Goal: Task Accomplishment & Management: Manage account settings

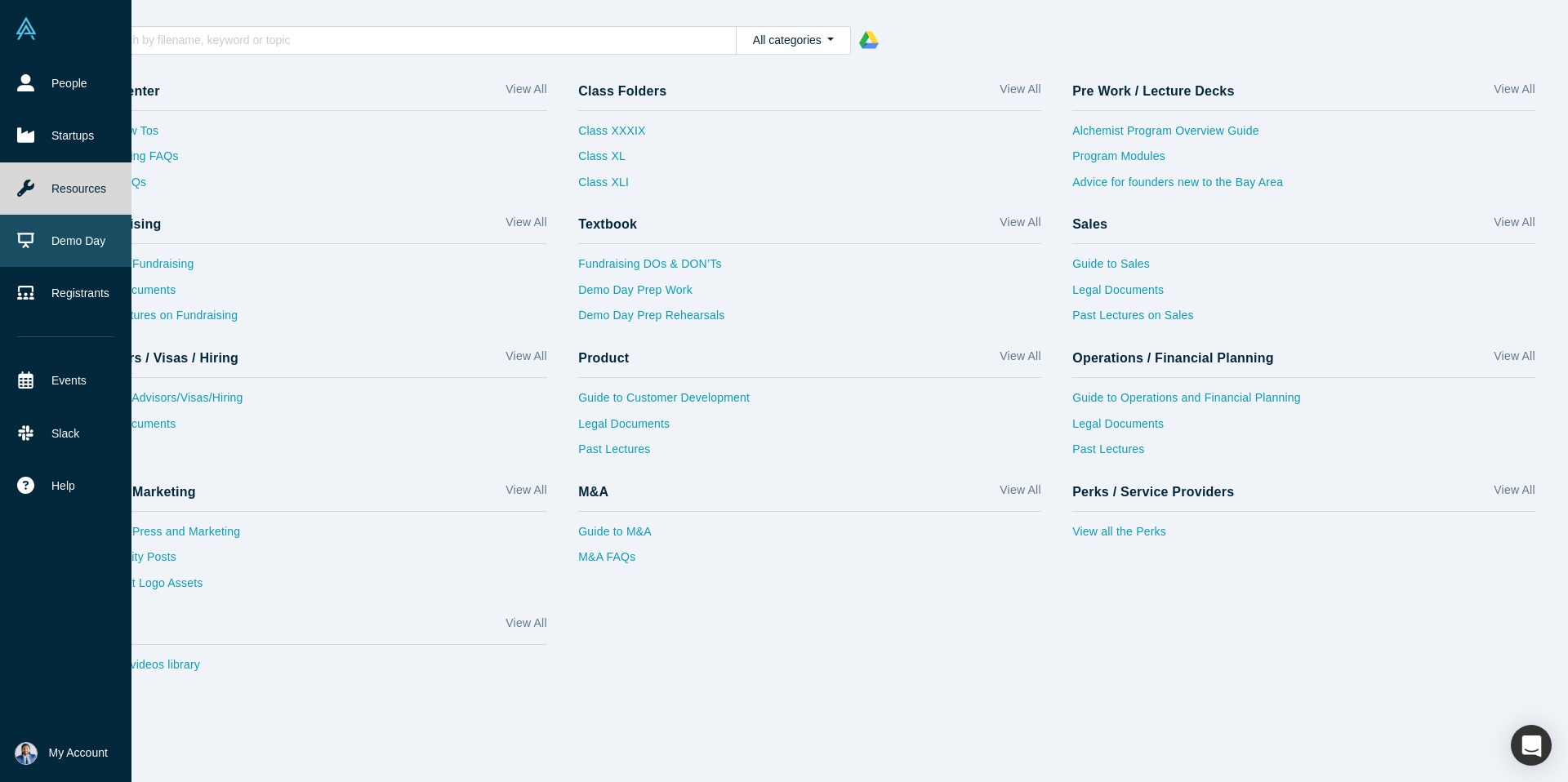
click at [27, 235] on icon at bounding box center [25, 240] width 17 height 17
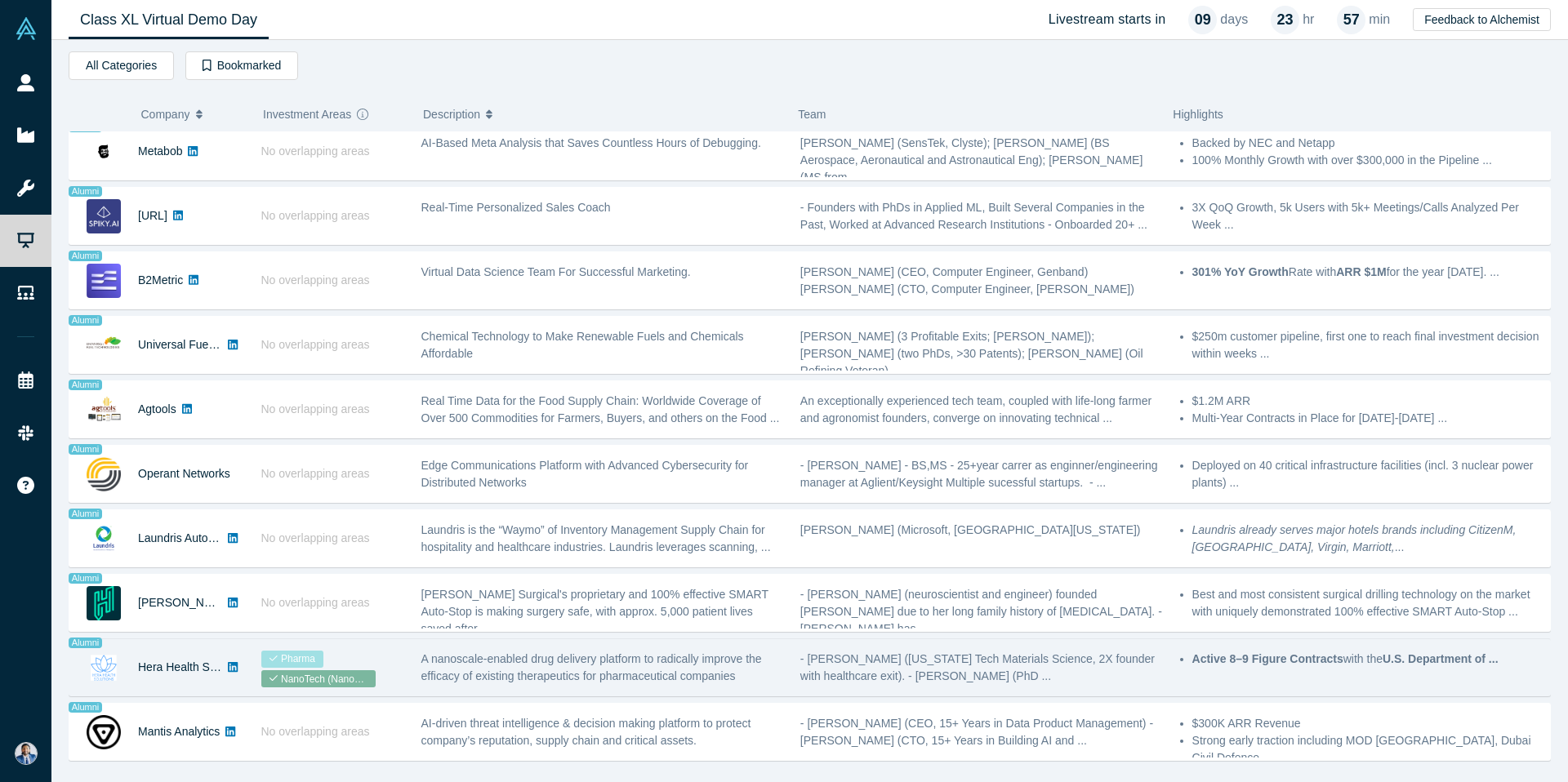
scroll to position [1301, 0]
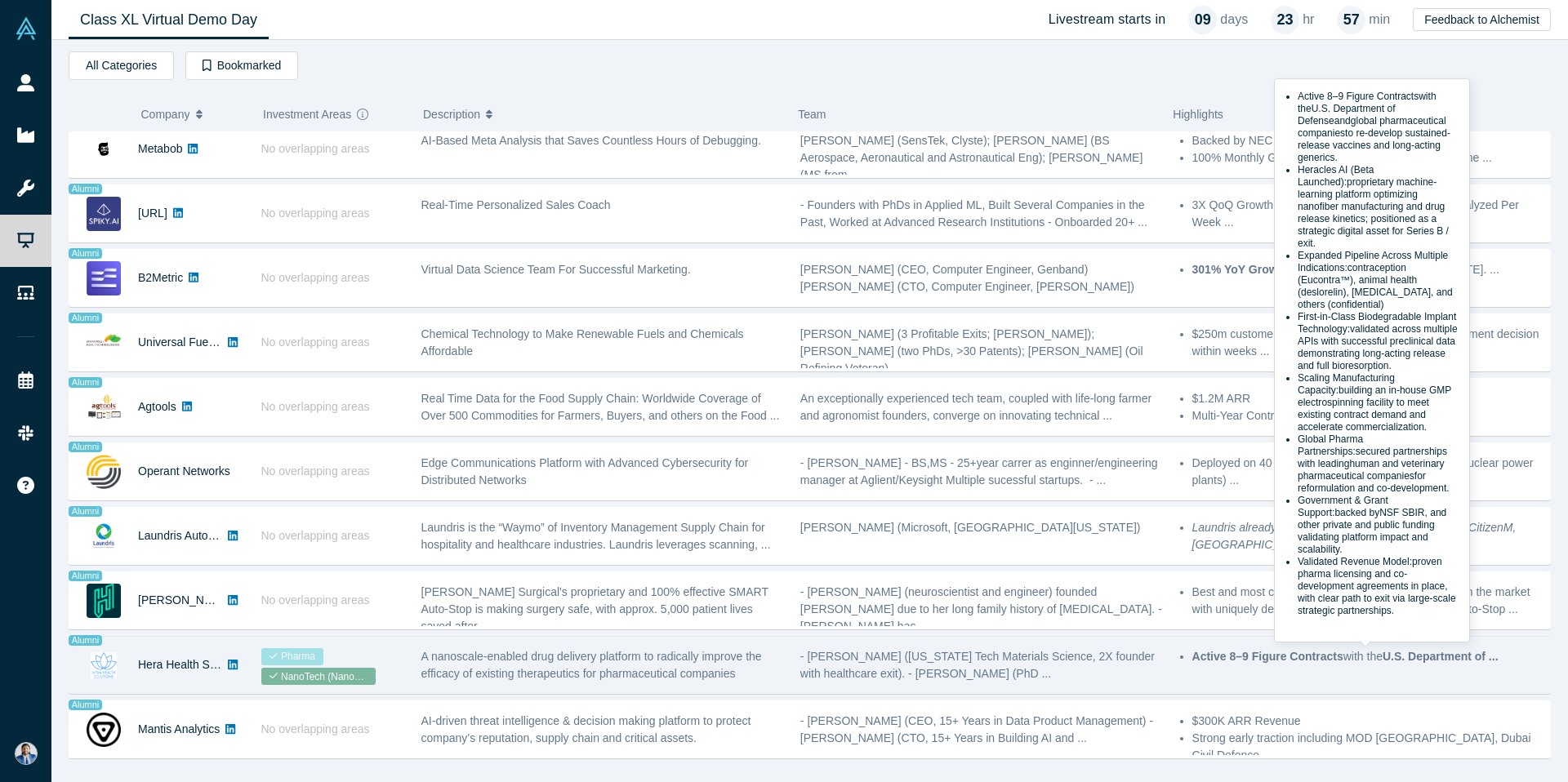
click at [1253, 663] on strong "Active 8–9 Figure Contracts" at bounding box center [1267, 656] width 151 height 13
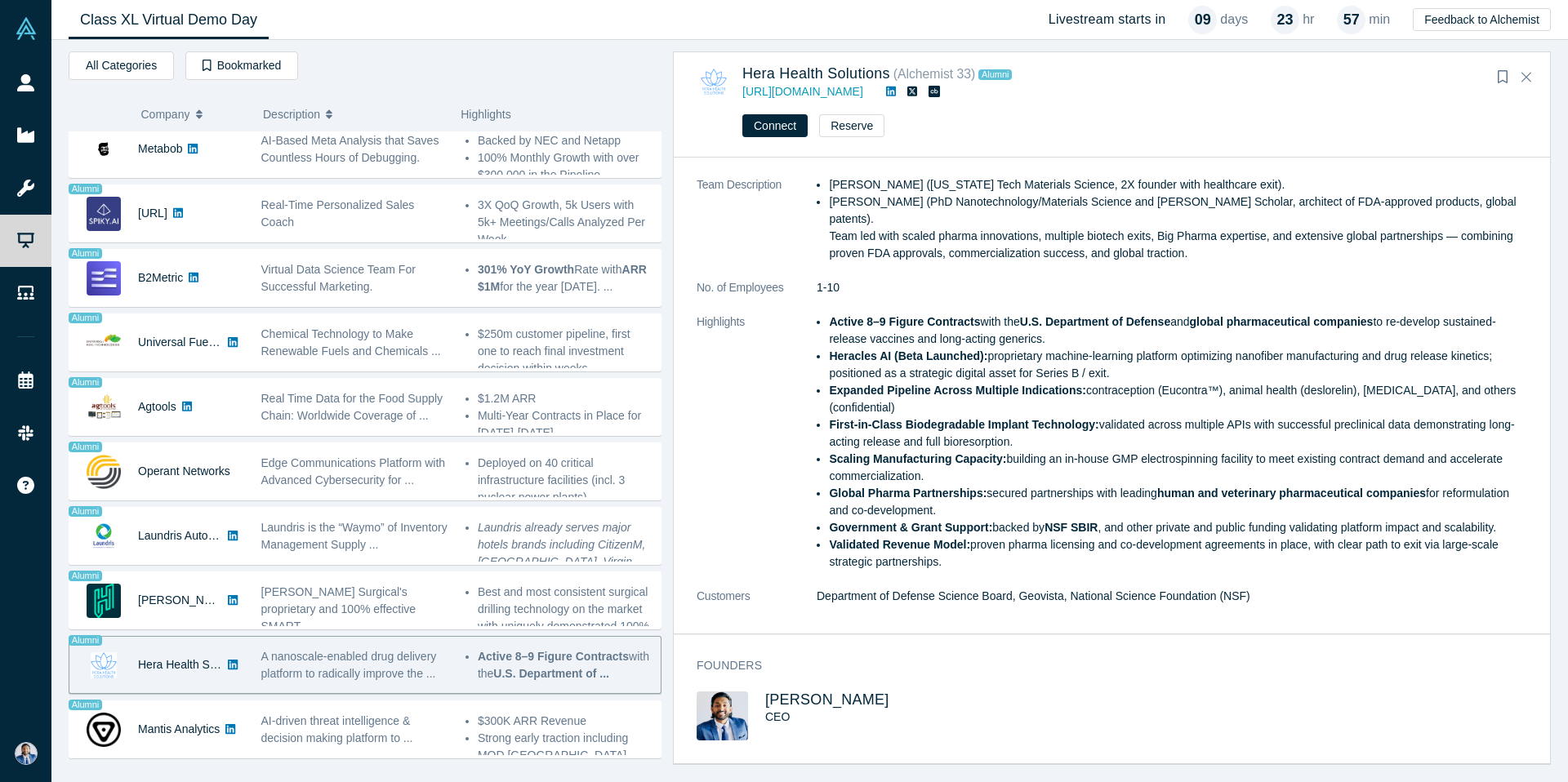
scroll to position [0, 0]
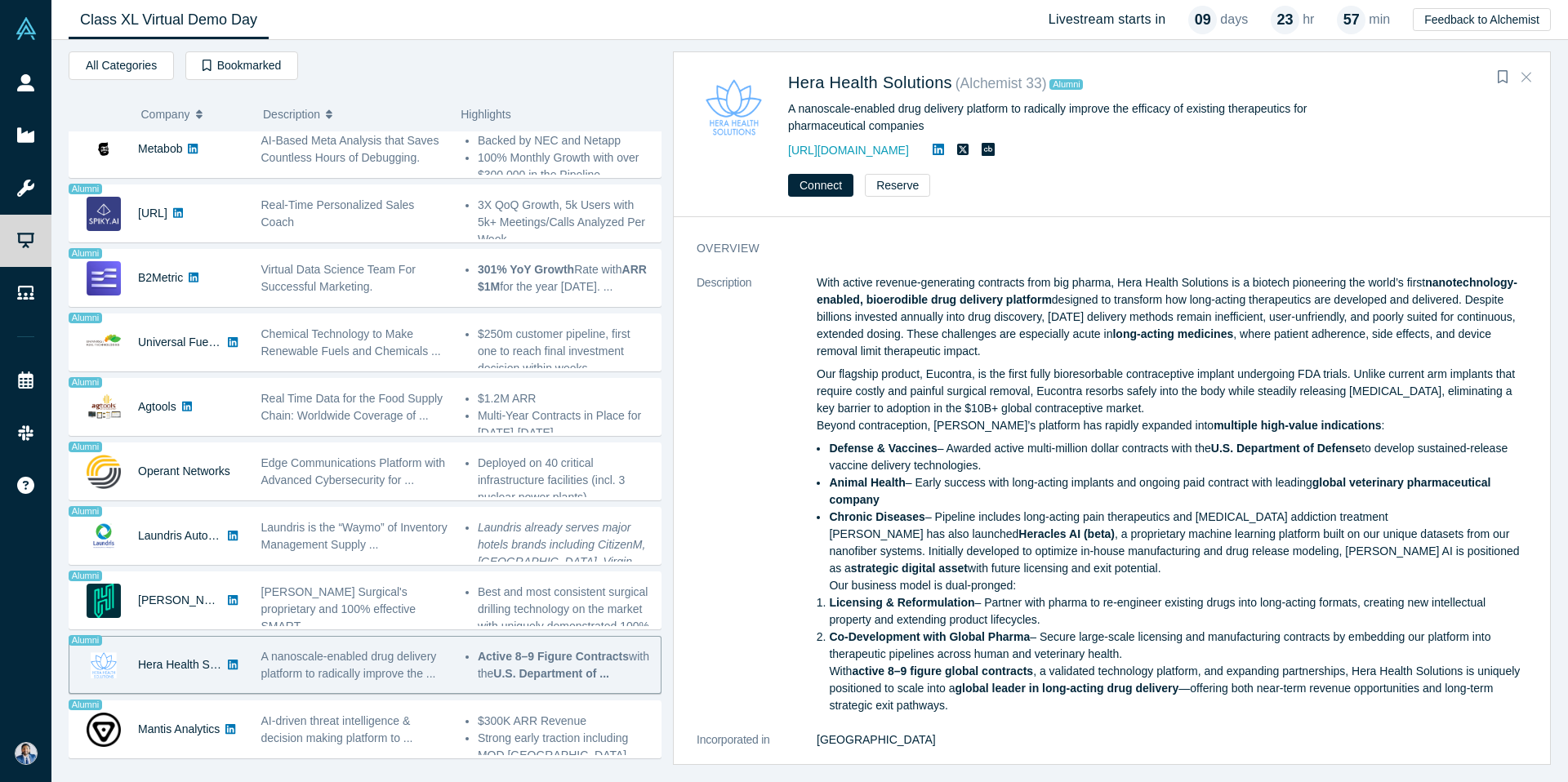
click at [1524, 76] on icon "Close" at bounding box center [1526, 77] width 10 height 14
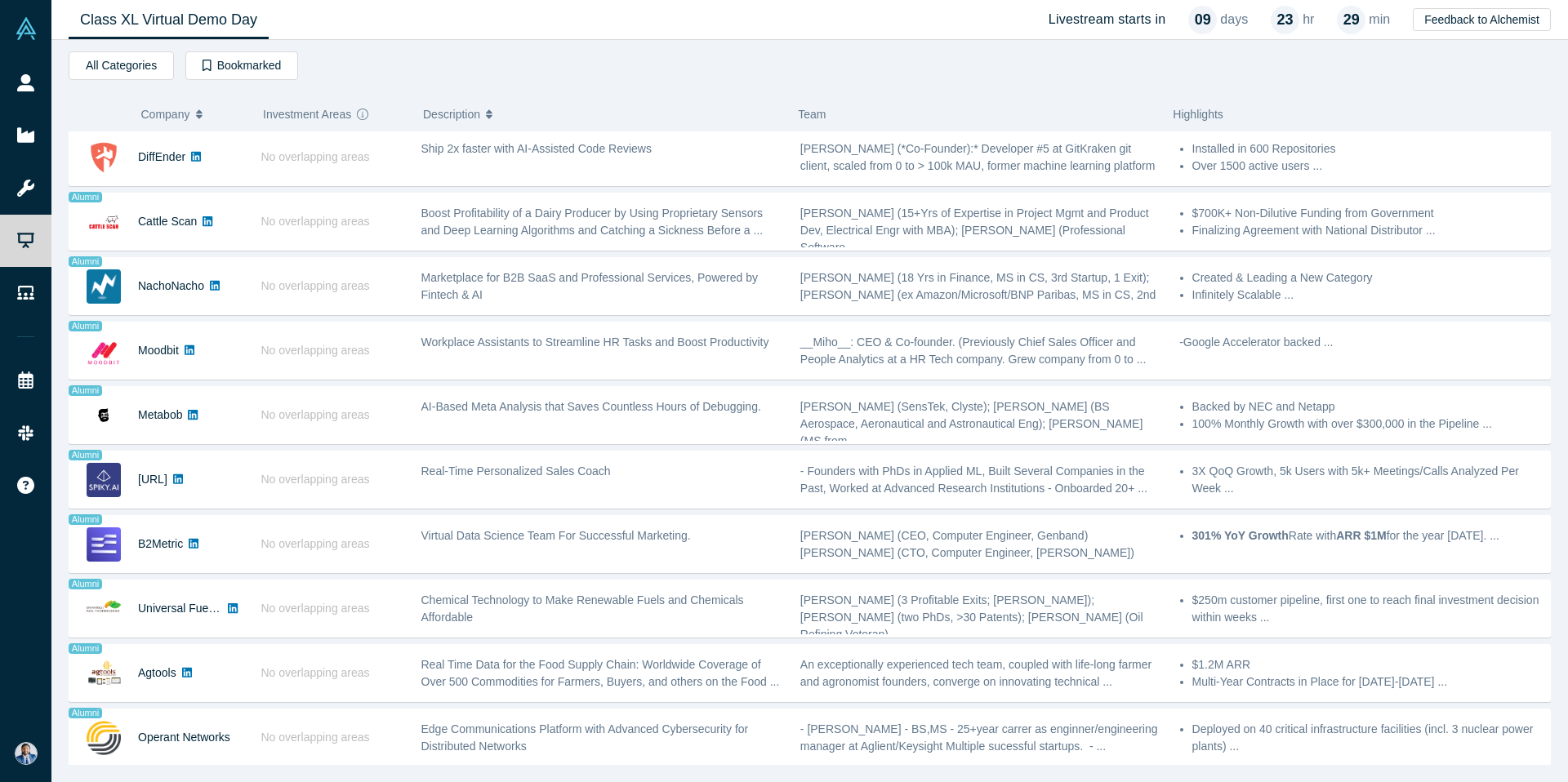
scroll to position [1301, 0]
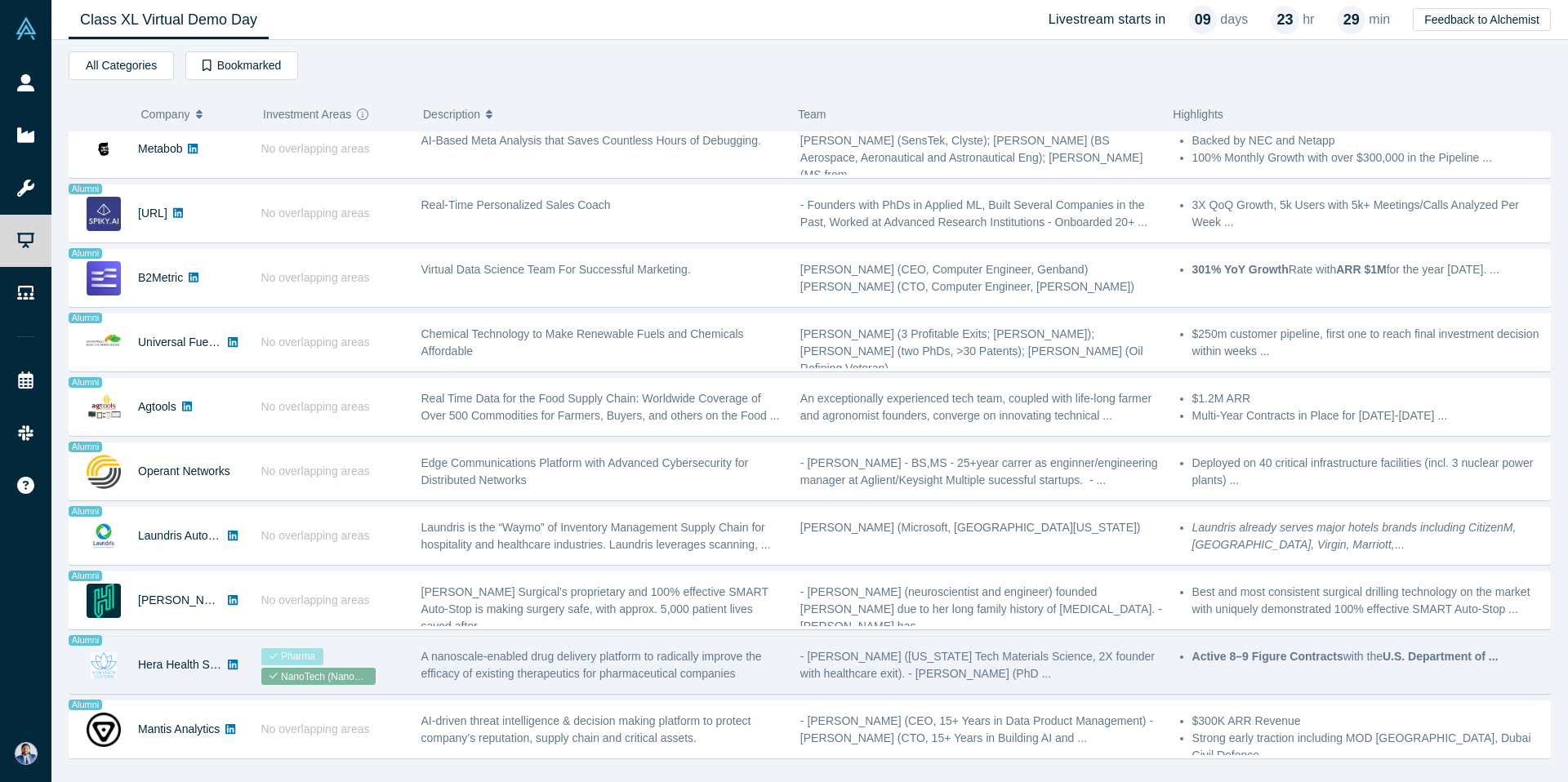
click at [685, 676] on span "A nanoscale-enabled drug delivery platform to radically improve the efficacy of…" at bounding box center [591, 665] width 341 height 30
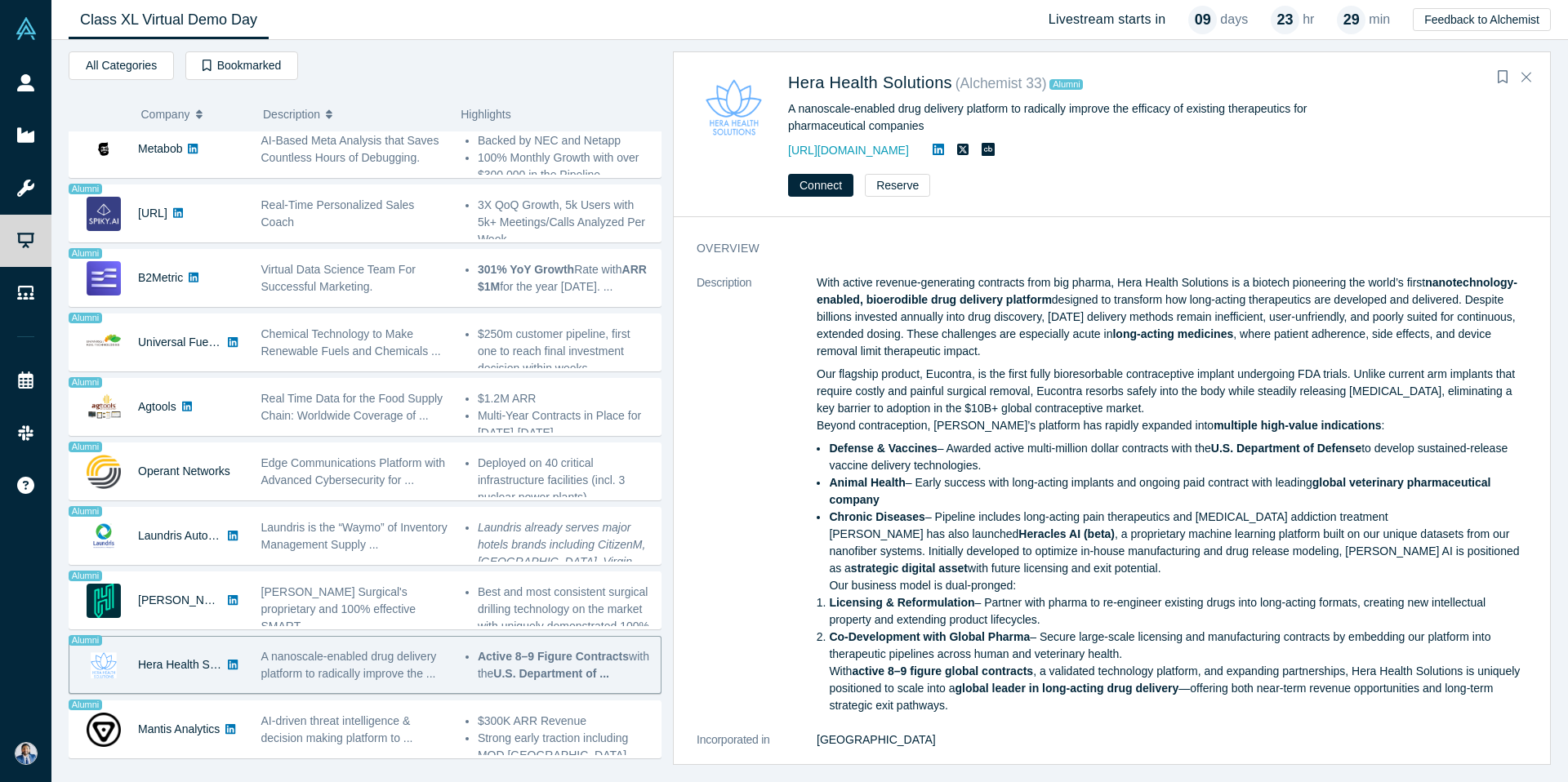
click at [1010, 107] on div "A nanoscale-enabled drug delivery platform to radically improve the efficacy of…" at bounding box center [1059, 117] width 545 height 34
click at [1532, 77] on button "Close" at bounding box center [1526, 77] width 24 height 26
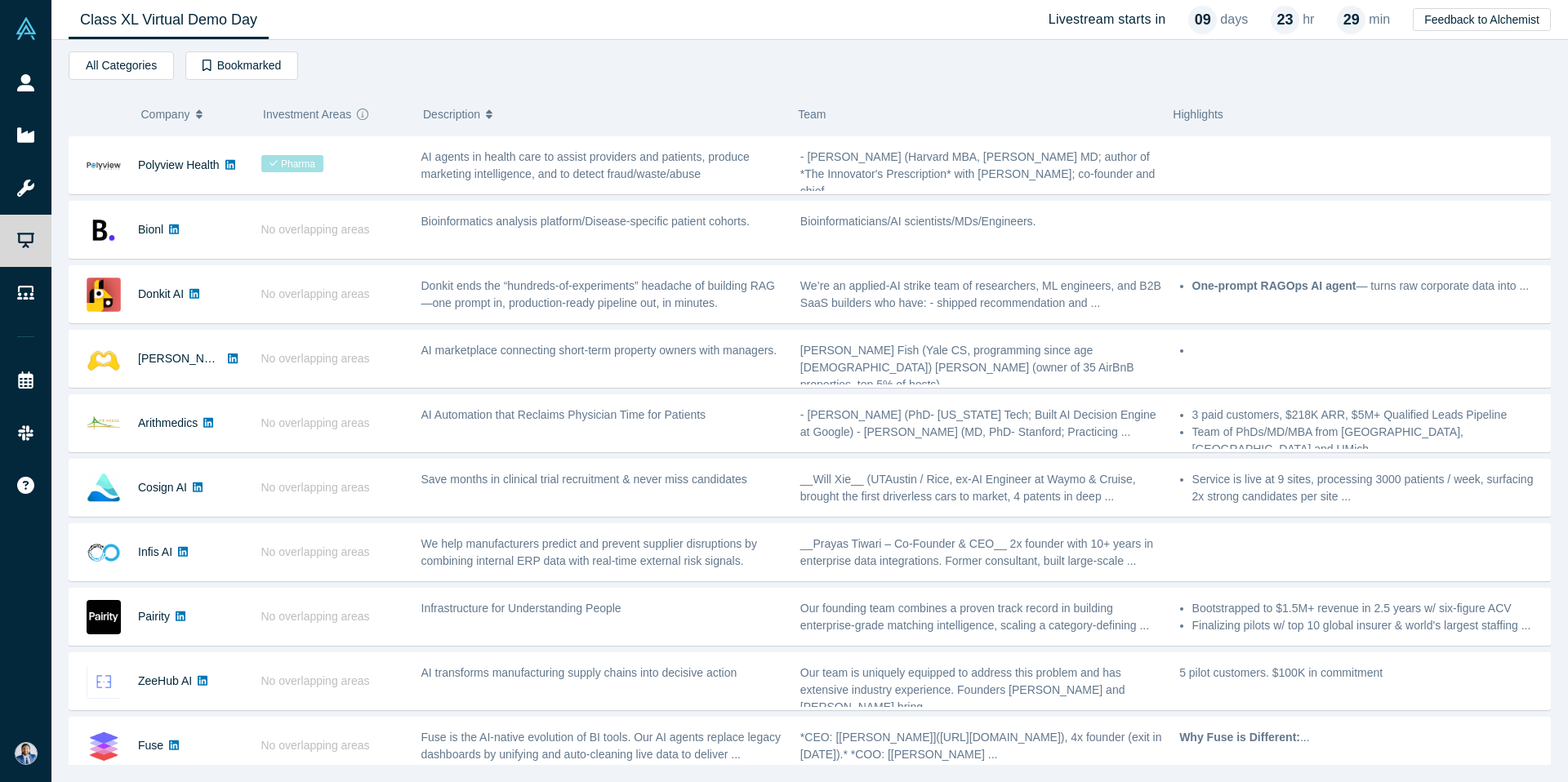
scroll to position [0, 0]
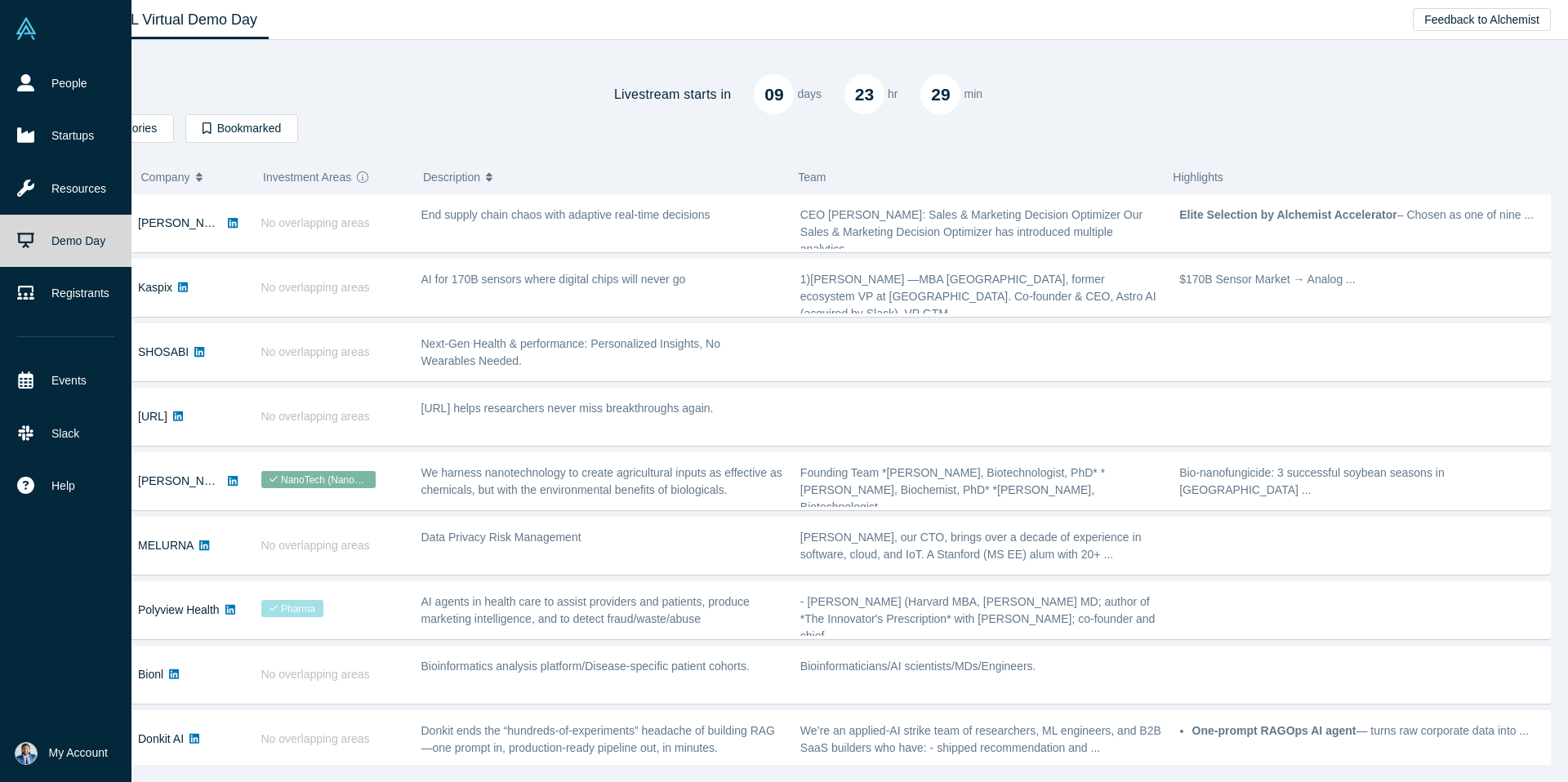
click at [19, 758] on img at bounding box center [25, 753] width 23 height 23
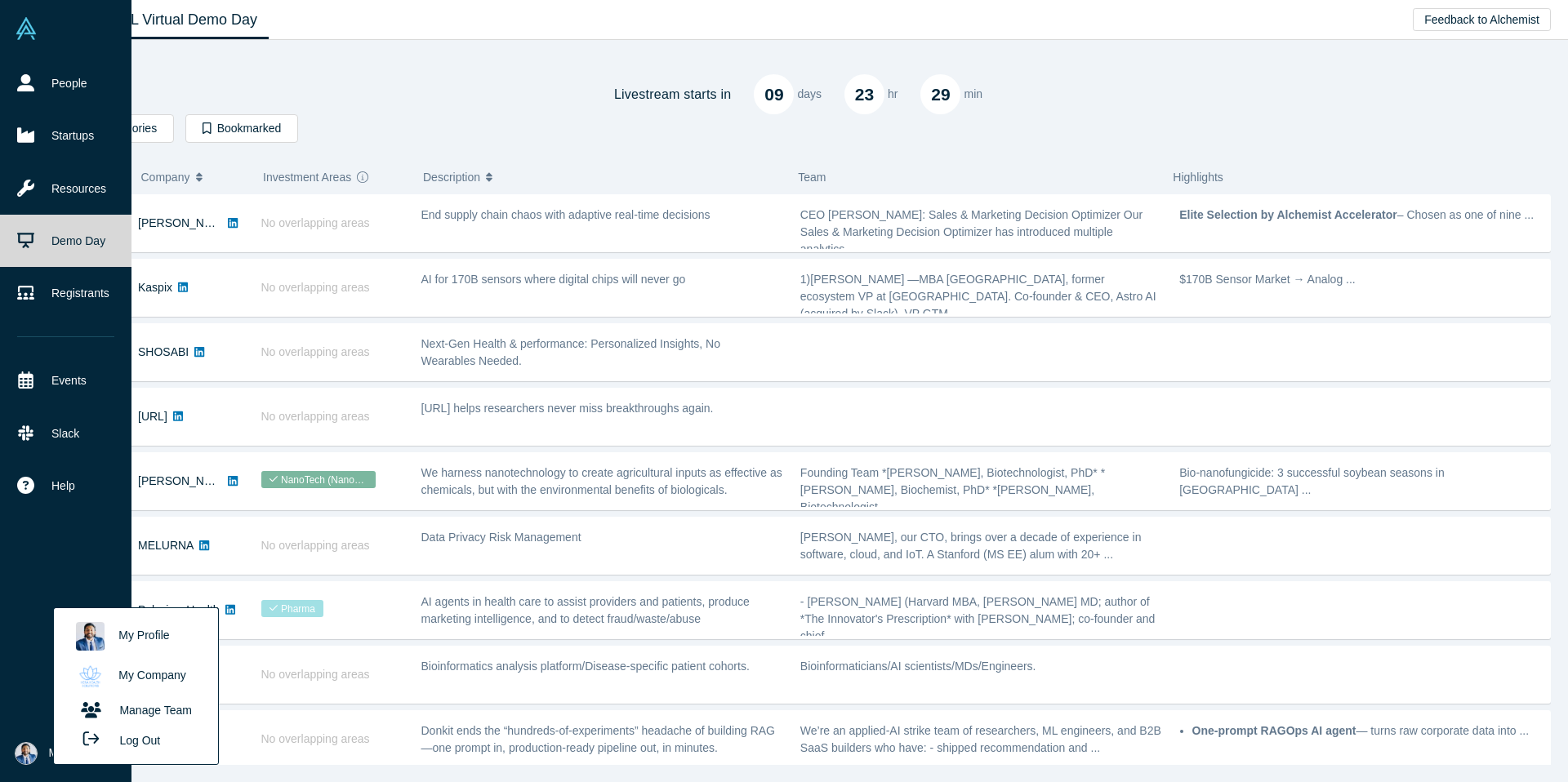
click at [147, 675] on link "My Company" at bounding box center [135, 676] width 135 height 40
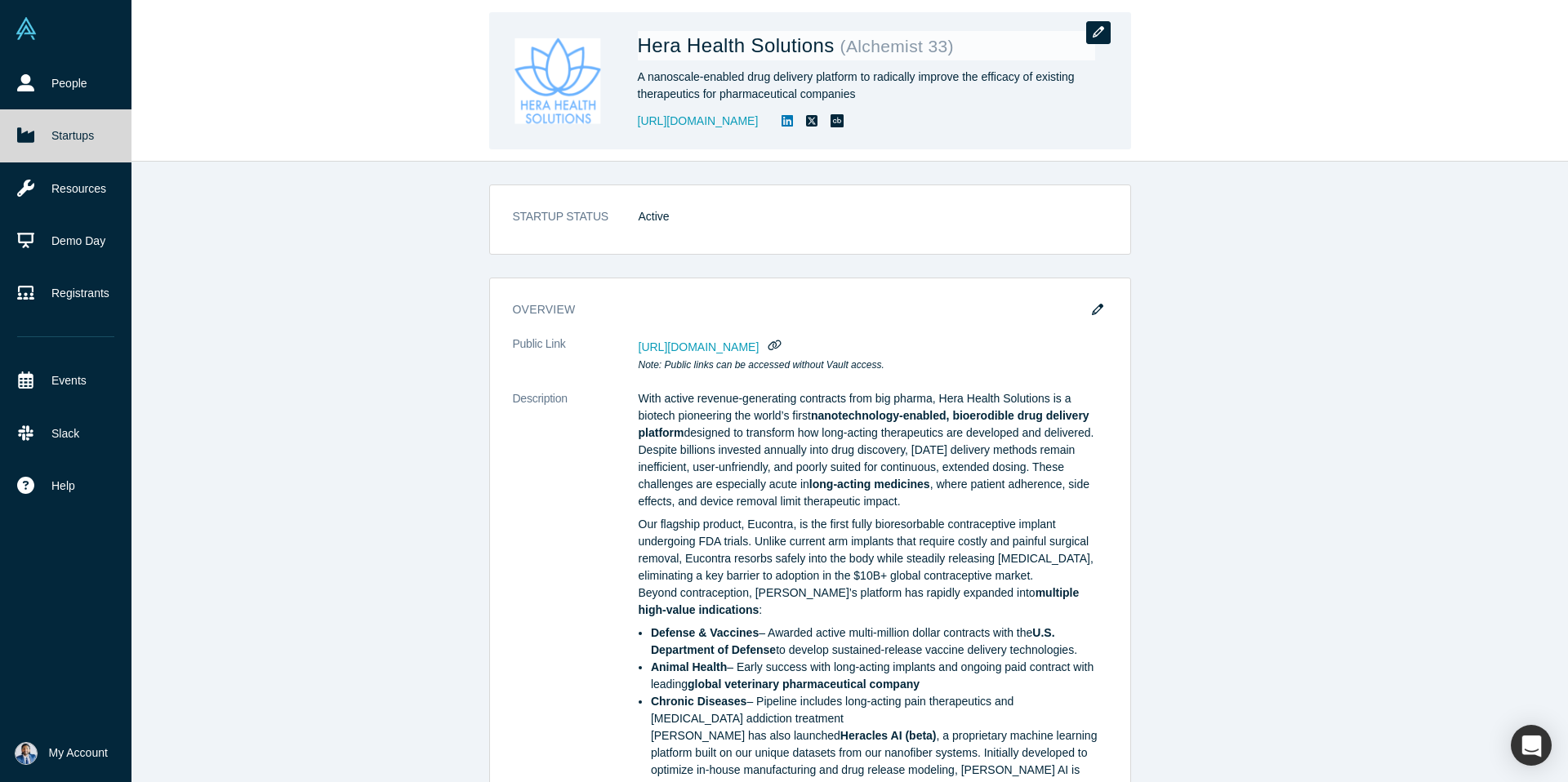
click at [1098, 35] on icon "button" at bounding box center [1098, 32] width 12 height 12
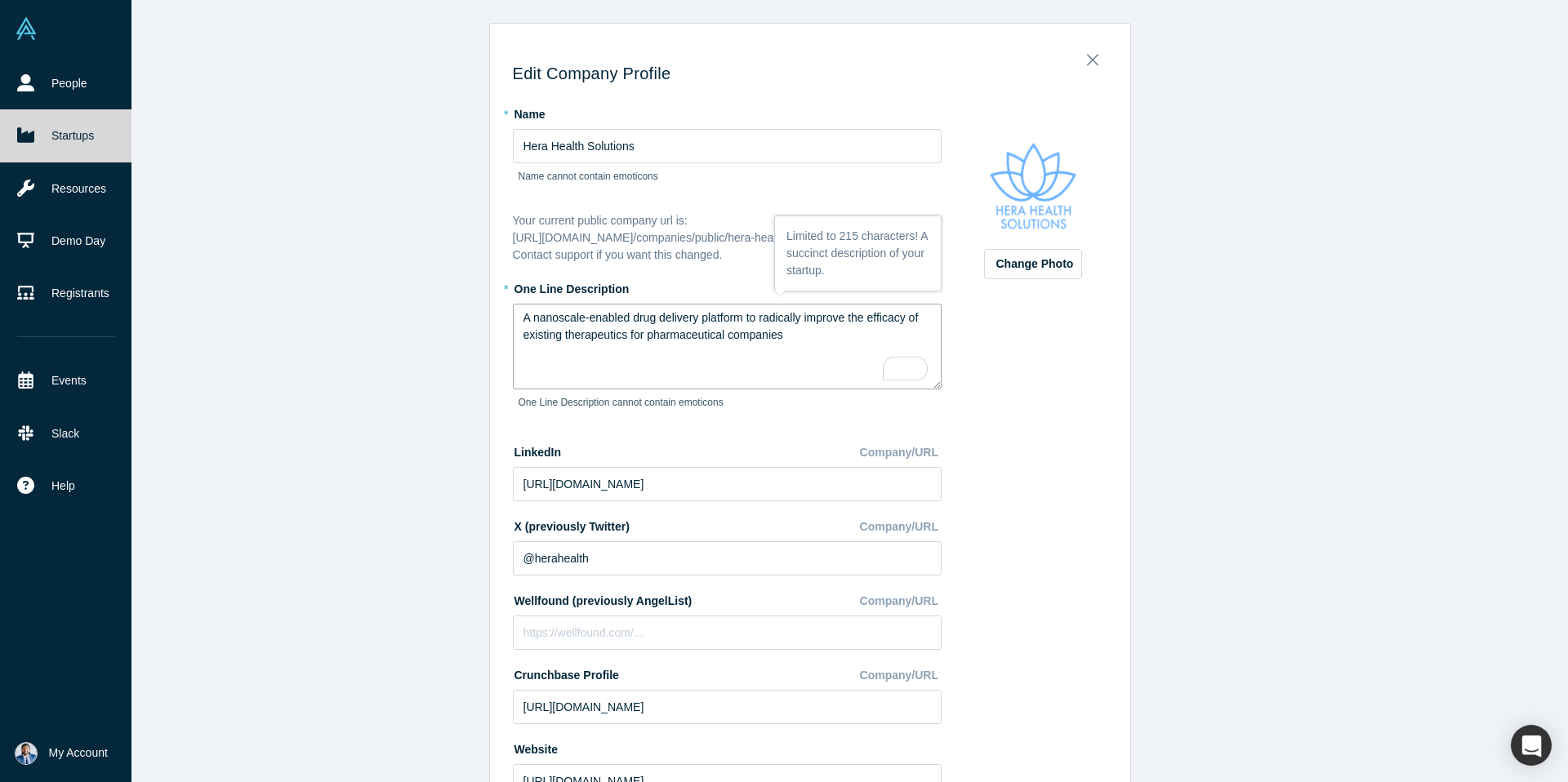
drag, startPoint x: 574, startPoint y: 320, endPoint x: 557, endPoint y: 319, distance: 17.0
click at [557, 319] on textarea "A nanoscale-enabled drug delivery platform to radically improve the efficacy of…" at bounding box center [727, 346] width 429 height 86
click at [864, 337] on textarea "A nanotechnology-enabled drug delivery platform to radically improve the effica…" at bounding box center [727, 346] width 429 height 86
type textarea "A nanotechnology-enabled drug delivery platform to radically improve the effica…"
click at [1152, 404] on div "Edit Company Profile * Name [PERSON_NAME] Health Solutions Name cannot contain …" at bounding box center [809, 391] width 1517 height 782
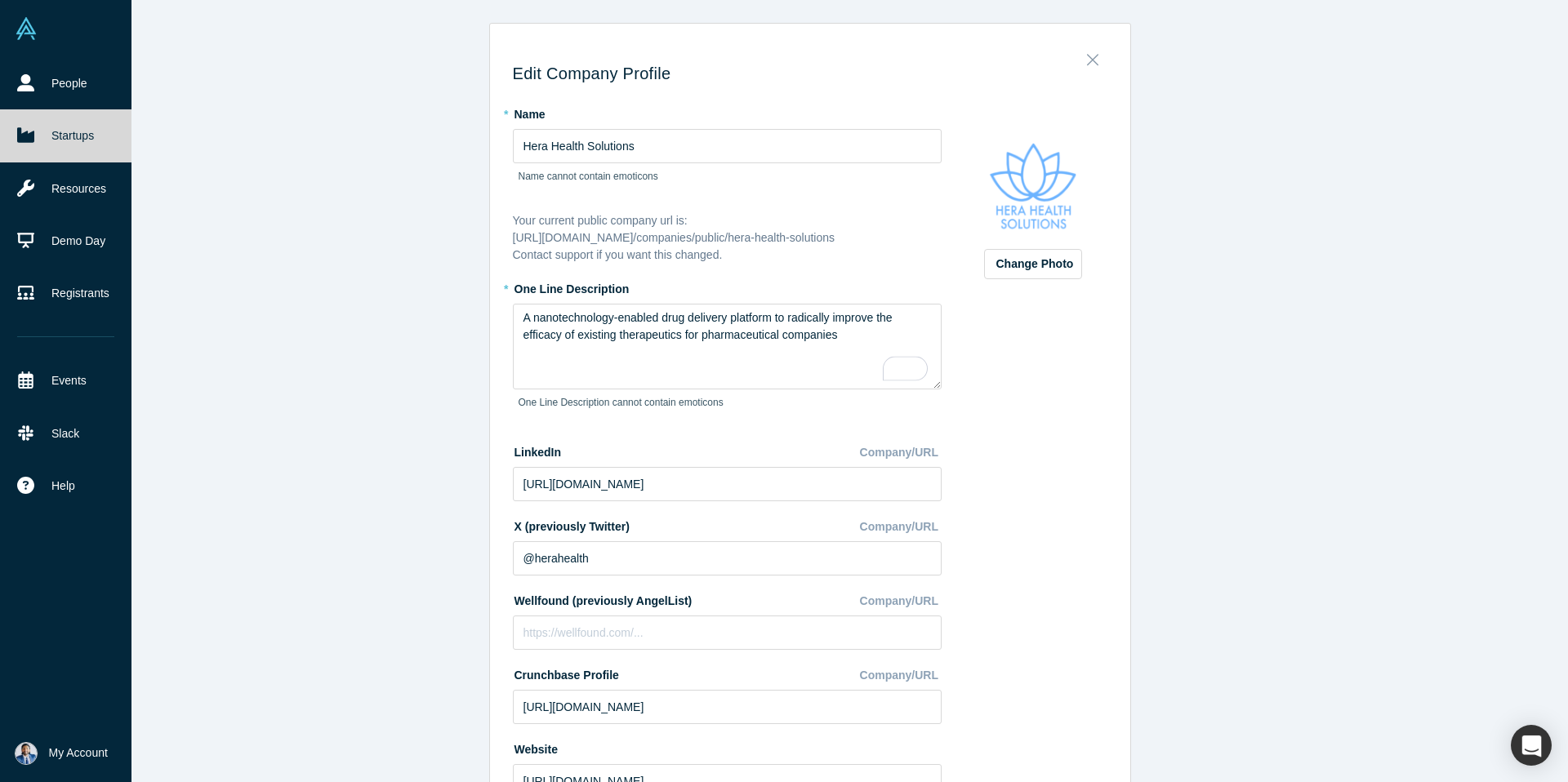
click at [1095, 60] on icon "Close" at bounding box center [1092, 60] width 12 height 18
